Goal: Task Accomplishment & Management: Manage account settings

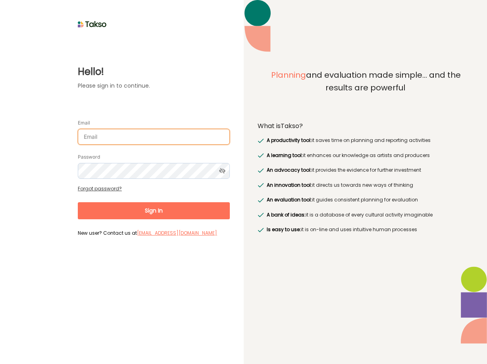
type input "[PERSON_NAME][EMAIL_ADDRESS][DOMAIN_NAME]"
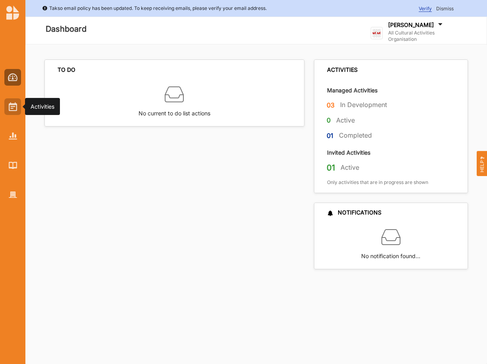
click at [15, 106] on img at bounding box center [13, 106] width 8 height 9
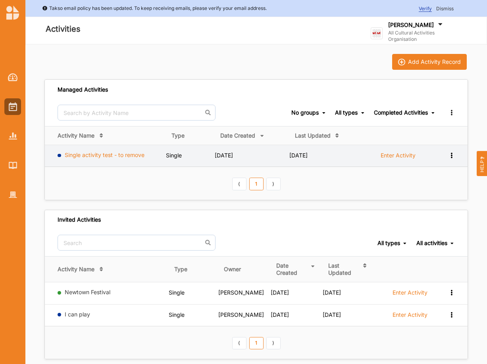
click at [105, 154] on link "Single activity test - to remove" at bounding box center [105, 155] width 80 height 7
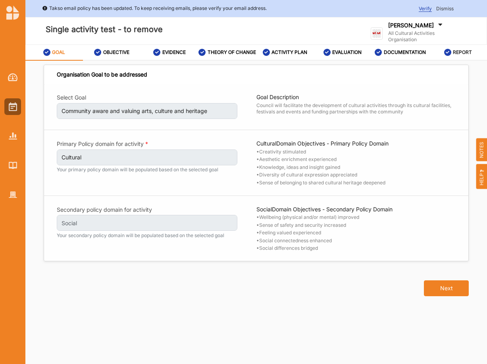
click at [457, 52] on label "REPORT" at bounding box center [462, 52] width 19 height 6
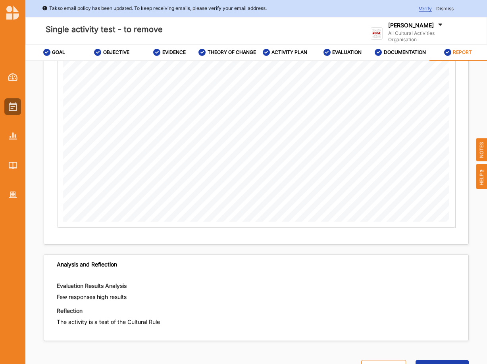
scroll to position [44, 0]
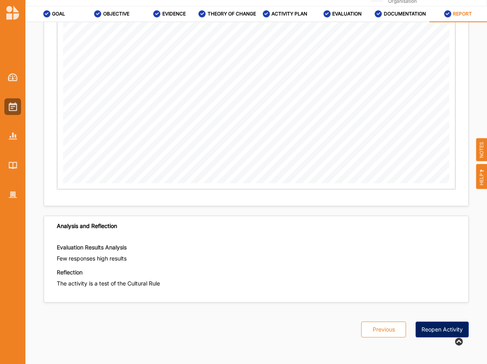
click at [442, 328] on button "Reopen Activity" at bounding box center [442, 330] width 53 height 16
click at [338, 7] on div "EVALUATION" at bounding box center [343, 14] width 39 height 14
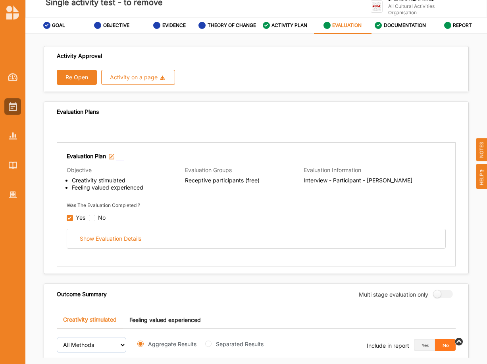
scroll to position [17, 0]
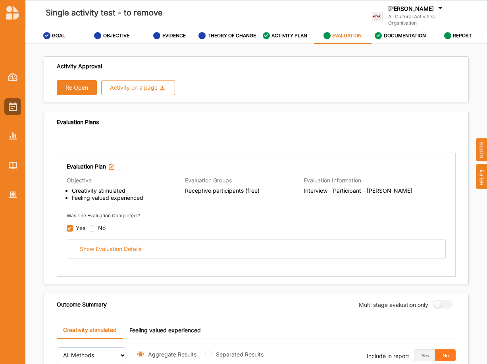
click at [70, 91] on button "Re Open" at bounding box center [77, 87] width 40 height 15
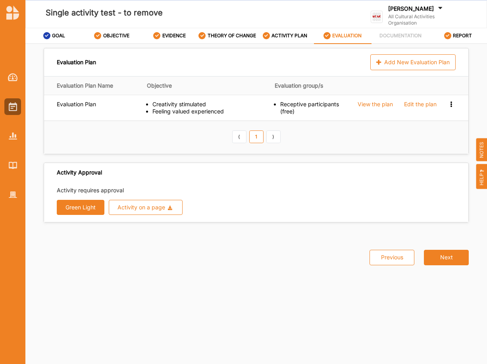
click at [70, 212] on button "Green Light" at bounding box center [81, 207] width 48 height 15
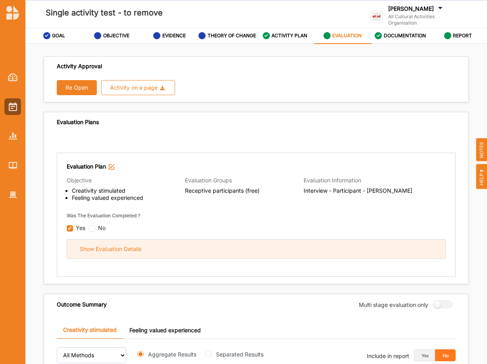
click at [97, 252] on div "Show Evaluation Details" at bounding box center [111, 249] width 62 height 7
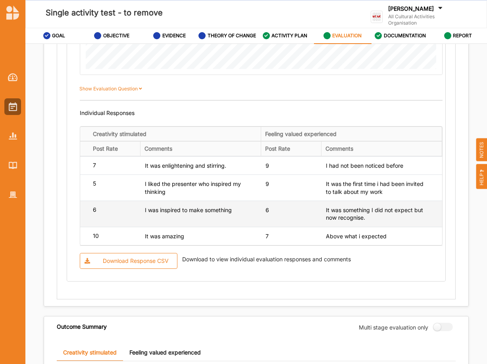
scroll to position [675, 0]
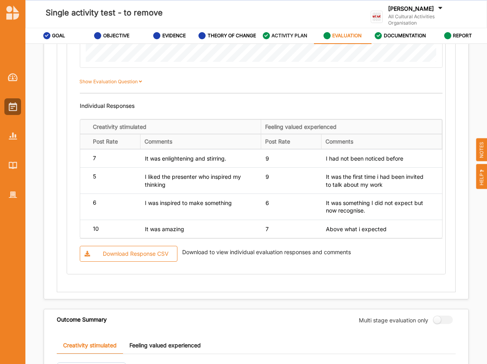
click at [297, 38] on label "ACTIVITY PLAN" at bounding box center [290, 36] width 36 height 6
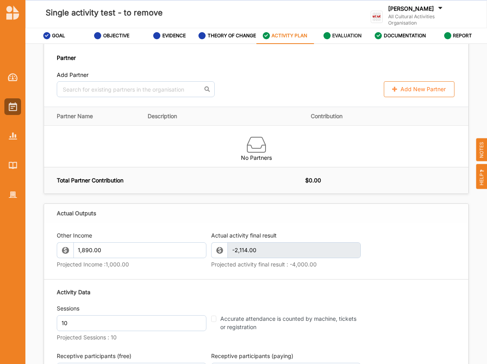
click at [343, 37] on label "EVALUATION" at bounding box center [346, 36] width 29 height 6
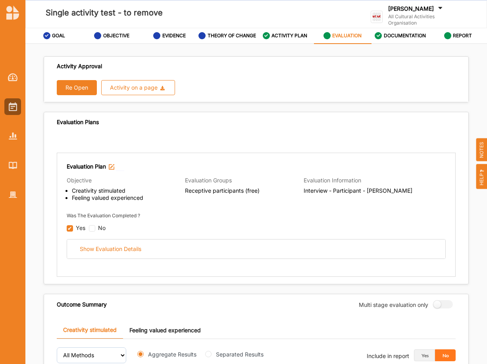
click at [80, 91] on button "Re Open" at bounding box center [77, 87] width 40 height 15
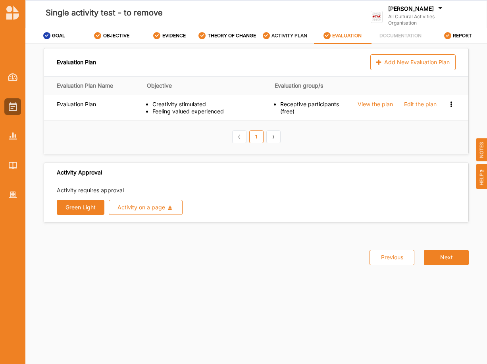
click at [278, 35] on label "ACTIVITY PLAN" at bounding box center [290, 36] width 36 height 6
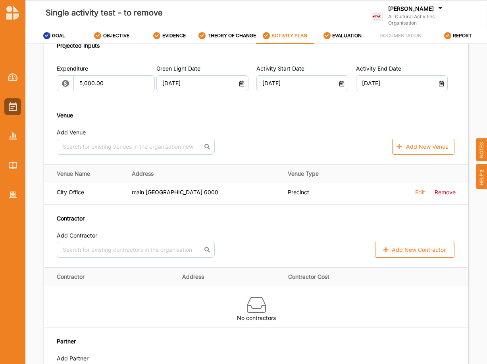
scroll to position [391, 0]
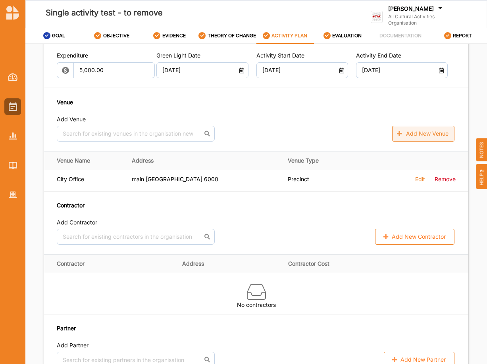
click at [424, 139] on button "Add New Venue" at bounding box center [423, 134] width 62 height 16
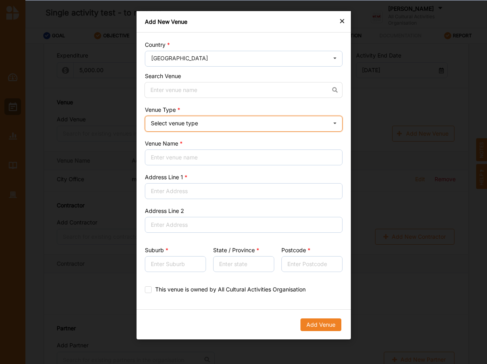
click at [247, 125] on div "Select venue type Cinema Distributed media Exhibition venue Flat floor space He…" at bounding box center [244, 124] width 198 height 16
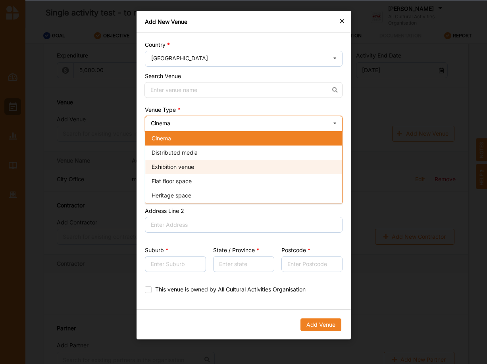
click at [199, 162] on div "Exhibition venue" at bounding box center [243, 167] width 197 height 14
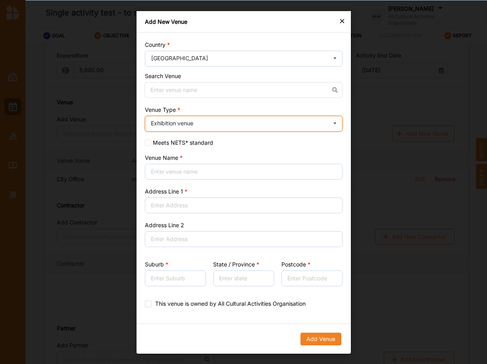
click at [168, 130] on div "Exhibition venue Cinema Distributed media Exhibition venue Flat floor space [GE…" at bounding box center [244, 124] width 198 height 16
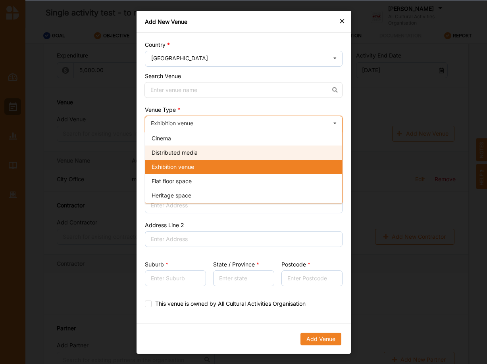
click at [168, 154] on span "Distributed media" at bounding box center [175, 152] width 46 height 7
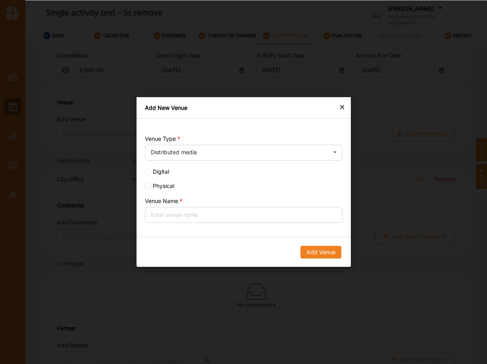
click at [166, 141] on label "Venue Type" at bounding box center [162, 139] width 35 height 6
click at [166, 154] on div "Distributed media" at bounding box center [174, 153] width 46 height 6
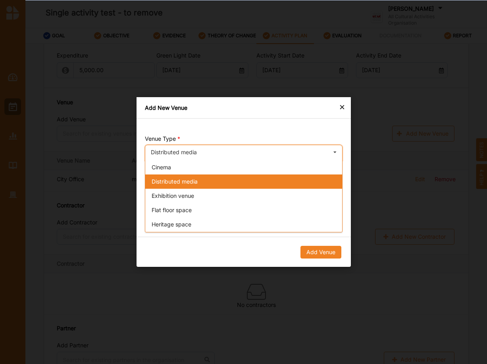
click at [172, 199] on span "Exhibition venue" at bounding box center [173, 196] width 42 height 7
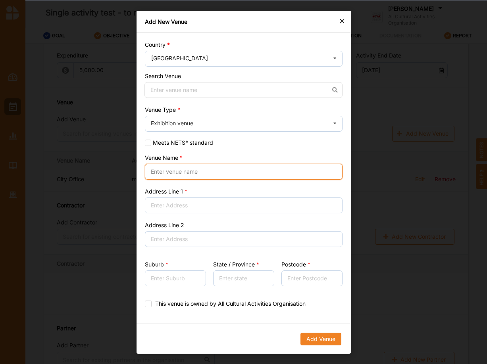
click at [179, 174] on input "Venue Name" at bounding box center [244, 172] width 198 height 16
click at [179, 85] on input at bounding box center [244, 90] width 198 height 16
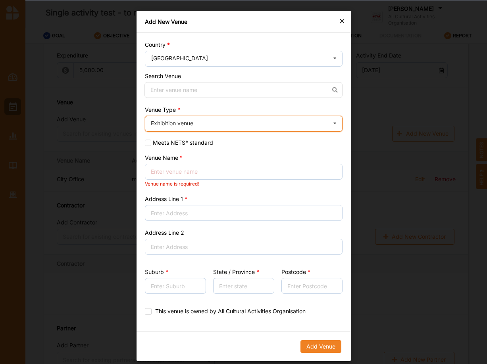
click at [189, 123] on div "Exhibition venue" at bounding box center [172, 124] width 42 height 6
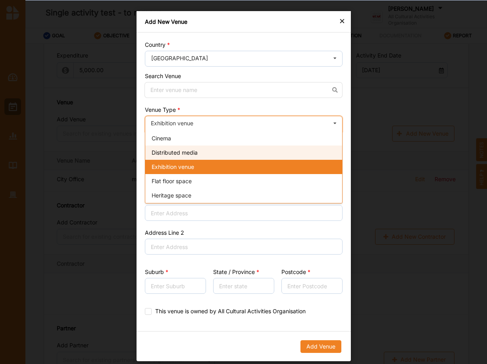
click at [193, 150] on span "Distributed media" at bounding box center [175, 152] width 46 height 7
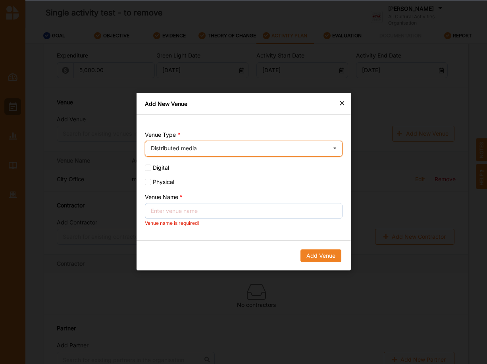
click at [197, 151] on div "Distributed media Cinema Distributed media Exhibition venue Flat floor space He…" at bounding box center [244, 149] width 198 height 16
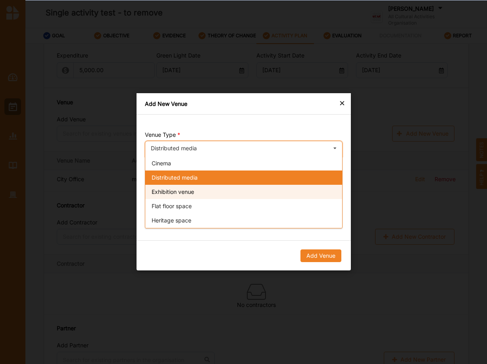
click at [179, 194] on span "Exhibition venue" at bounding box center [173, 192] width 42 height 7
checkbox input "false"
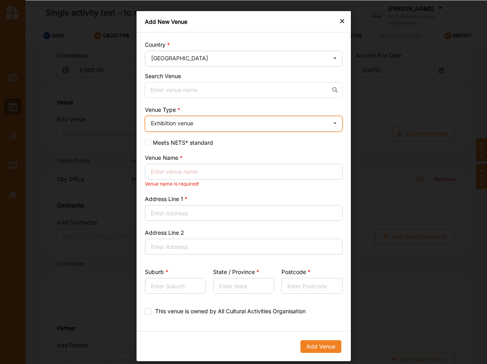
click at [184, 130] on div "Exhibition venue Cinema Distributed media Exhibition venue Flat floor space [GE…" at bounding box center [244, 124] width 198 height 16
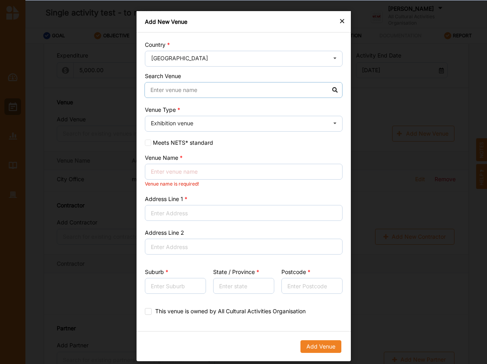
click at [166, 90] on input at bounding box center [244, 90] width 198 height 16
click at [343, 19] on div "×" at bounding box center [342, 21] width 6 height 10
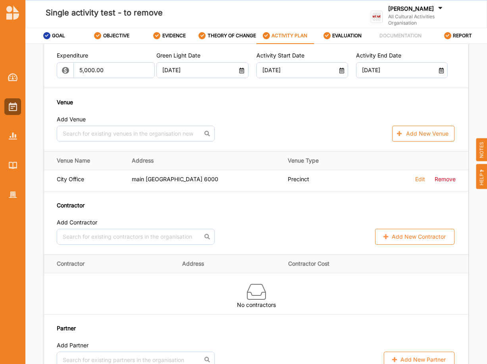
click at [287, 39] on label "ACTIVITY PLAN" at bounding box center [290, 36] width 36 height 6
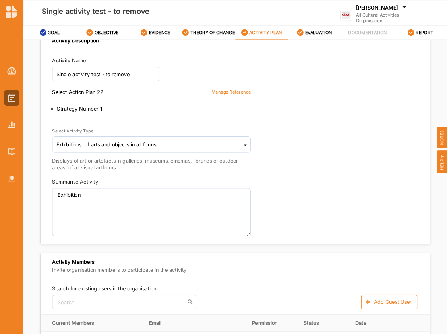
scroll to position [0, 0]
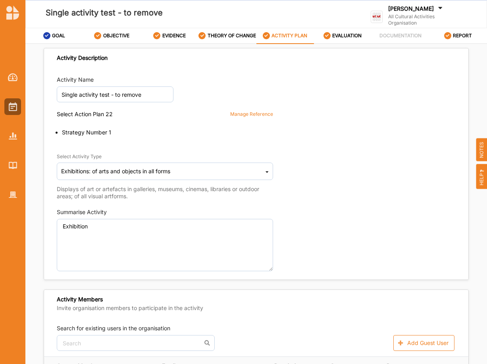
click at [331, 200] on div "Select Activity Type Exhibitions: of arts and objects in all forms Cultural inf…" at bounding box center [256, 173] width 399 height 56
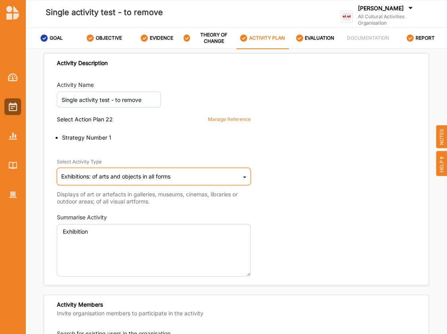
click at [144, 174] on div "Exhibitions: of arts and objects in all forms" at bounding box center [115, 177] width 109 height 6
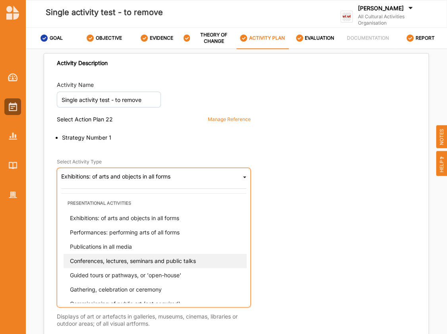
scroll to position [69, 0]
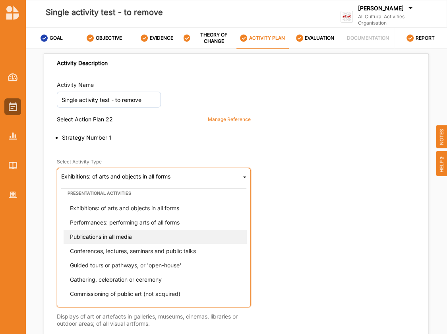
click at [147, 236] on div "Publications in all media" at bounding box center [156, 237] width 185 height 14
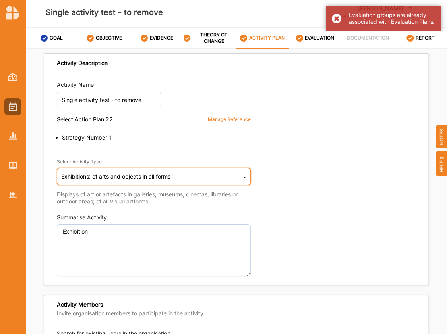
click at [243, 175] on div "Exhibitions: of arts and objects in all forms Cultural infrastructure developme…" at bounding box center [154, 176] width 194 height 17
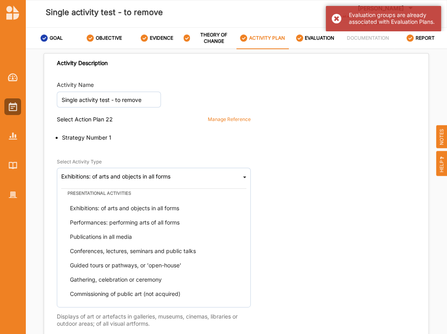
click at [353, 90] on div "Activity Name Single activity test - to remove" at bounding box center [236, 94] width 359 height 27
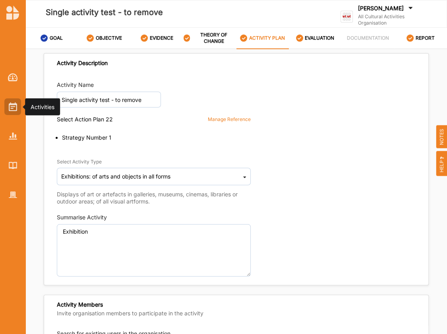
click at [12, 109] on img at bounding box center [13, 106] width 8 height 9
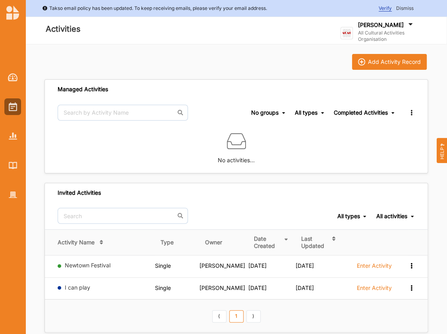
click at [364, 114] on div "Completed Activities" at bounding box center [361, 112] width 54 height 7
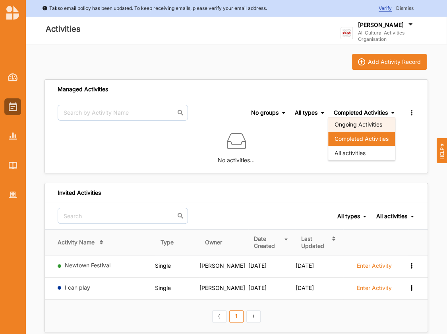
click at [343, 125] on div "Ongoing Activities" at bounding box center [361, 125] width 67 height 14
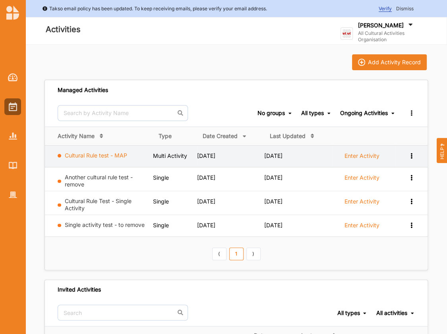
click at [73, 155] on link "Cultural Rule test - MAP" at bounding box center [96, 155] width 62 height 7
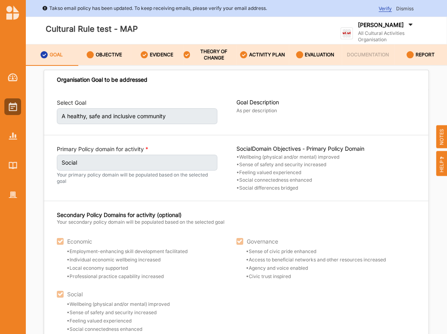
click at [3, 106] on div at bounding box center [12, 129] width 25 height 147
click at [12, 109] on img at bounding box center [13, 106] width 8 height 9
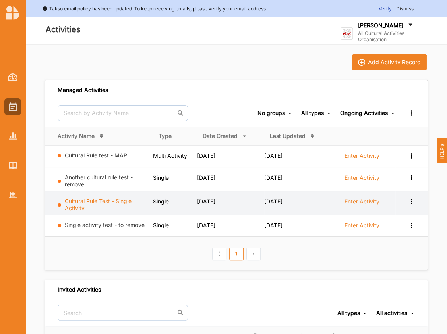
click at [83, 203] on link "Cultural Rule Test - Single Activity" at bounding box center [98, 205] width 67 height 14
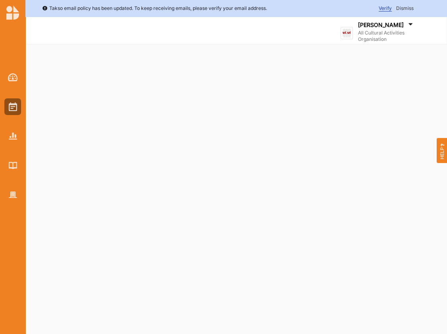
select select "2"
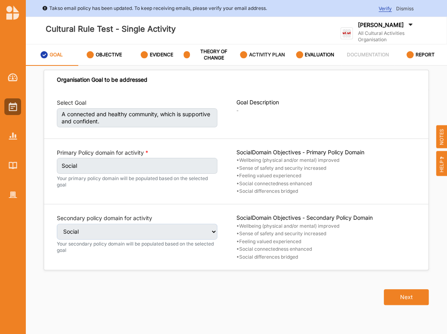
click at [251, 51] on div "ACTIVITY PLAN" at bounding box center [262, 55] width 45 height 14
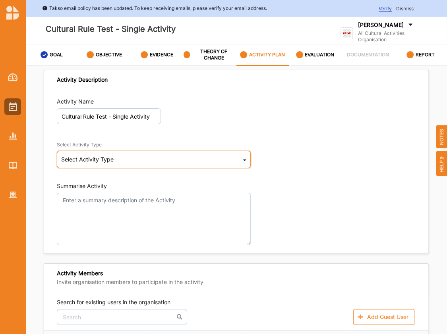
click at [246, 160] on icon at bounding box center [244, 162] width 3 height 16
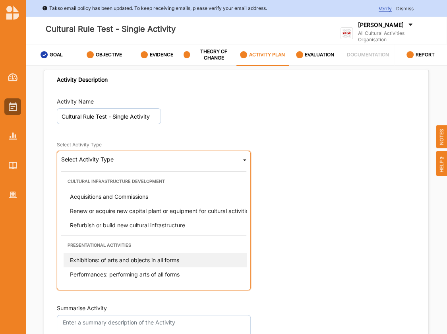
click at [153, 260] on span "Exhibitions: of arts and objects in all forms" at bounding box center [124, 260] width 109 height 7
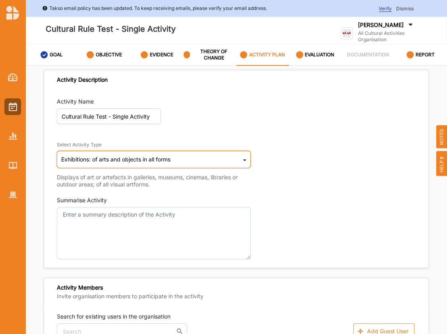
click at [242, 160] on div "Exhibitions: of arts and objects in all forms Cultural infrastructure developme…" at bounding box center [154, 159] width 194 height 17
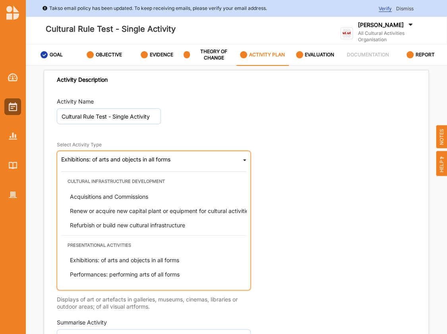
drag, startPoint x: 160, startPoint y: 224, endPoint x: 164, endPoint y: 222, distance: 4.3
click at [160, 223] on span "Refurbish or build new cultural infrastructure" at bounding box center [127, 225] width 115 height 7
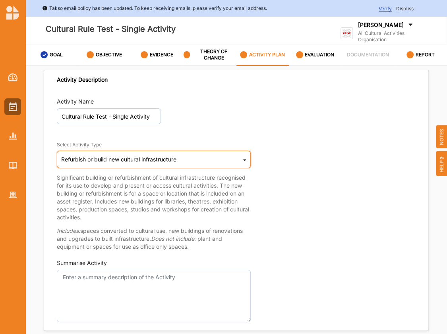
click at [245, 160] on icon at bounding box center [244, 162] width 3 height 16
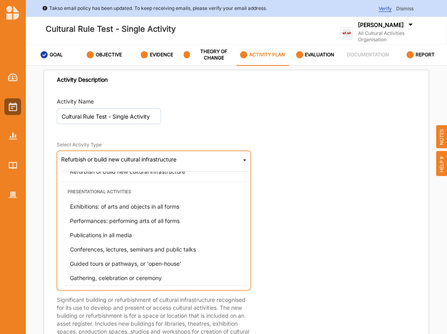
scroll to position [83, 0]
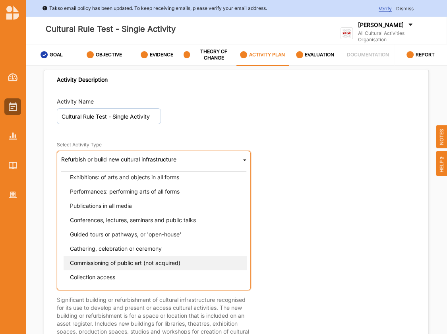
click at [152, 264] on span "Commissioning of public art (not acquired)" at bounding box center [125, 263] width 110 height 7
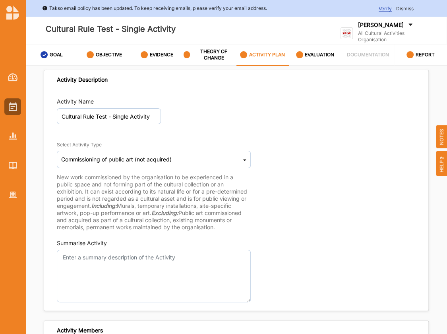
click at [253, 57] on label "ACTIVITY PLAN" at bounding box center [267, 55] width 36 height 6
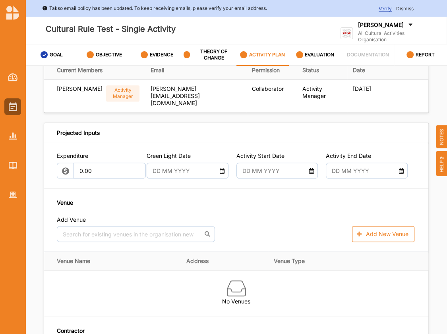
scroll to position [359, 0]
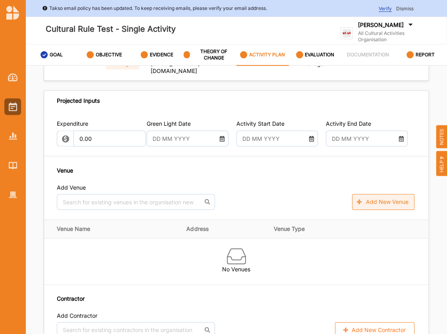
click at [386, 197] on button "Add New Venue" at bounding box center [383, 202] width 62 height 16
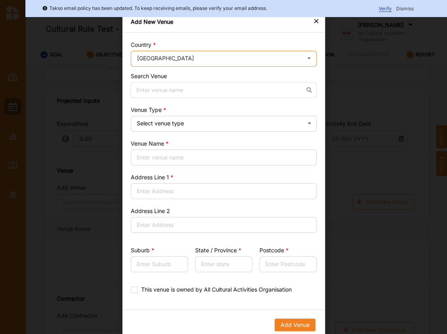
drag, startPoint x: 299, startPoint y: 57, endPoint x: 304, endPoint y: 59, distance: 4.8
click at [299, 58] on input "text" at bounding box center [223, 59] width 185 height 16
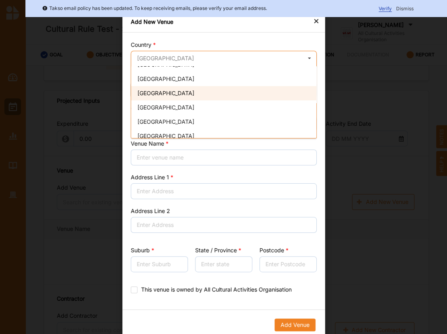
scroll to position [266, 0]
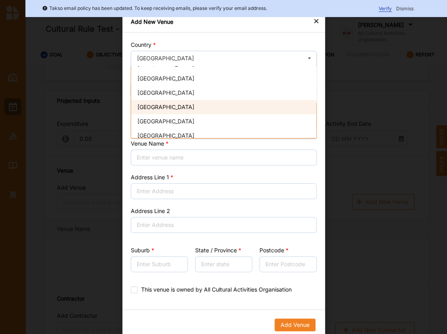
click at [151, 106] on span "[GEOGRAPHIC_DATA]" at bounding box center [165, 107] width 57 height 7
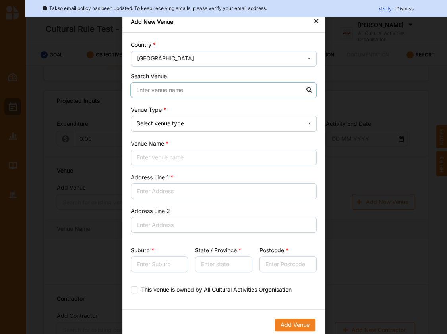
click at [214, 92] on input at bounding box center [223, 90] width 186 height 16
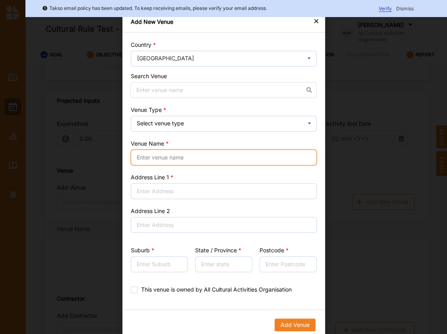
click at [183, 153] on input "Venue Name" at bounding box center [224, 158] width 186 height 16
click at [171, 160] on input "bozar" at bounding box center [224, 158] width 186 height 16
type input "bozar"
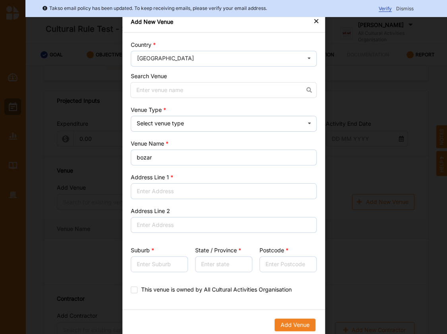
drag, startPoint x: 189, startPoint y: 148, endPoint x: 194, endPoint y: 147, distance: 5.2
click at [189, 148] on div "Venue Name bozar" at bounding box center [224, 153] width 186 height 26
drag, startPoint x: 306, startPoint y: 21, endPoint x: 310, endPoint y: 21, distance: 4.4
click at [307, 21] on div "Add New Venue" at bounding box center [223, 21] width 202 height 21
click at [316, 21] on div "×" at bounding box center [316, 21] width 6 height 10
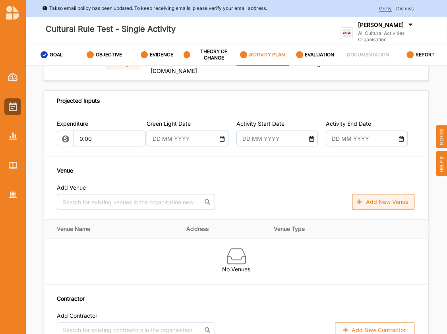
click at [388, 194] on button "Add New Venue" at bounding box center [383, 202] width 62 height 16
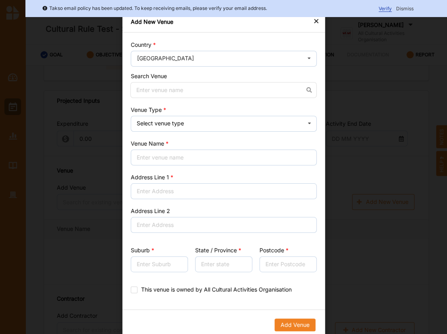
click at [309, 58] on icon at bounding box center [309, 59] width 12 height 16
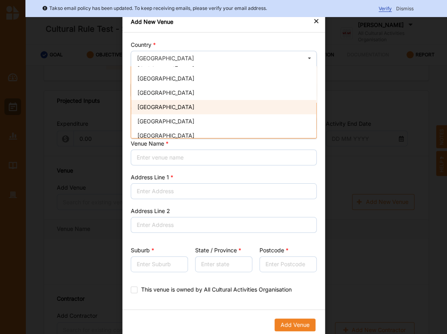
click at [169, 105] on div "[GEOGRAPHIC_DATA]" at bounding box center [223, 107] width 185 height 14
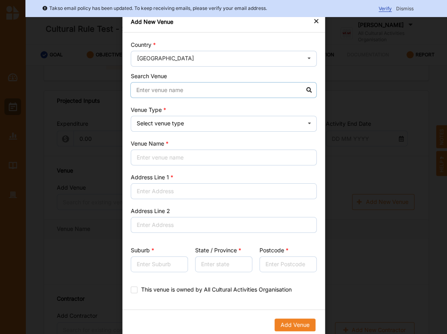
click at [181, 92] on input at bounding box center [223, 90] width 186 height 16
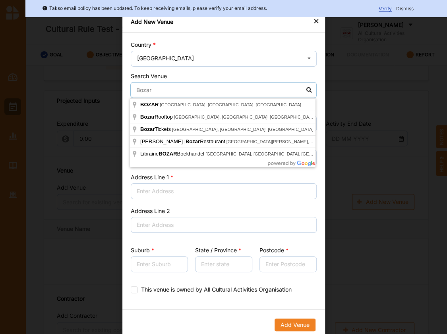
type input "Bozar"
click at [313, 20] on div "×" at bounding box center [316, 21] width 6 height 10
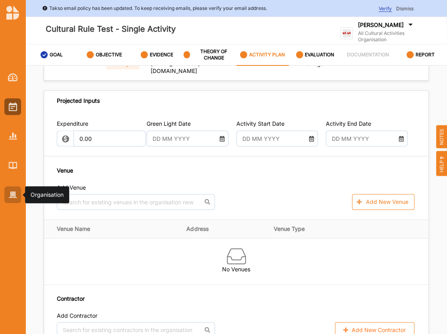
click at [15, 195] on img at bounding box center [13, 195] width 8 height 7
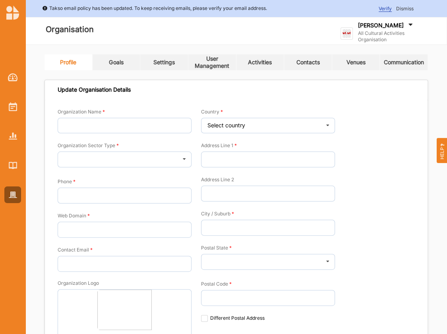
type input "All Cultural Activities Organisation"
type input "6144447777"
type input "[DOMAIN_NAME]"
type input "[PERSON_NAME][EMAIL_ADDRESS][DOMAIN_NAME]"
type input "[STREET_ADDRESS]"
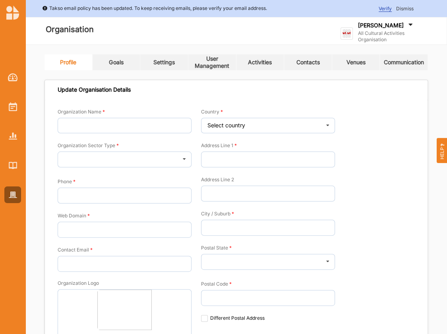
type input "Oxford Point"
type input "3234"
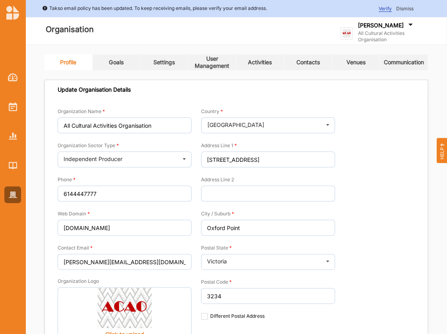
click at [382, 29] on label "[PERSON_NAME]" at bounding box center [381, 25] width 46 height 7
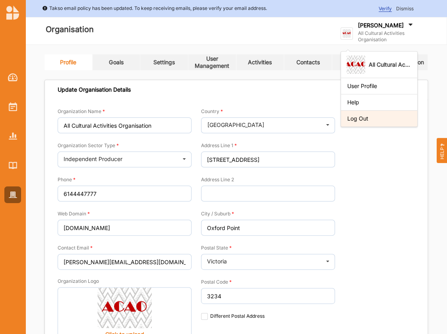
click at [364, 120] on div "Log Out" at bounding box center [379, 118] width 64 height 7
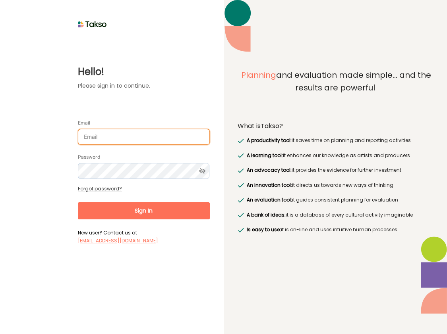
type input "[PERSON_NAME][EMAIL_ADDRESS][DOMAIN_NAME]"
